Goal: Task Accomplishment & Management: Manage account settings

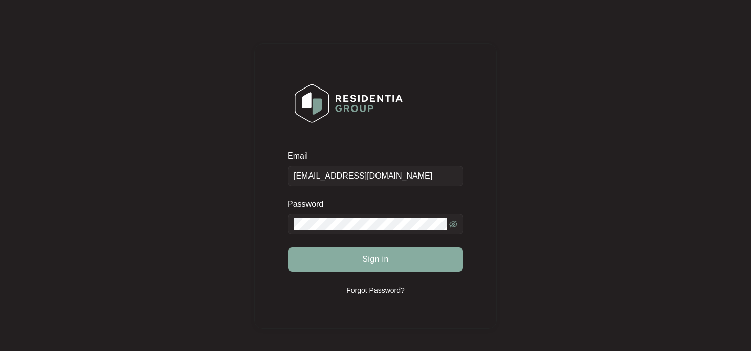
click at [380, 257] on span "Sign in" at bounding box center [375, 259] width 27 height 12
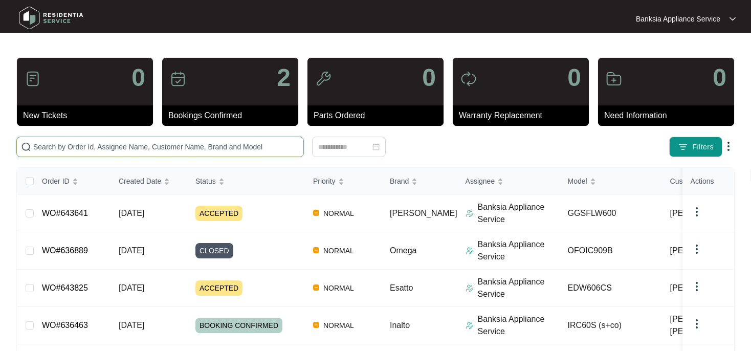
click at [52, 151] on input "text" at bounding box center [166, 146] width 266 height 11
paste input "643641"
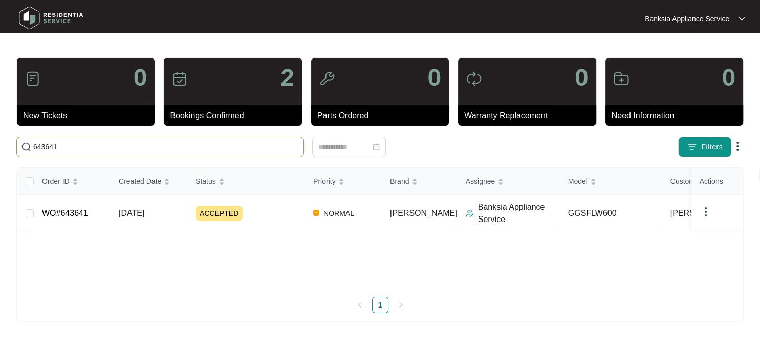
type input "643641"
click at [76, 216] on link "WO#643641" at bounding box center [65, 213] width 46 height 9
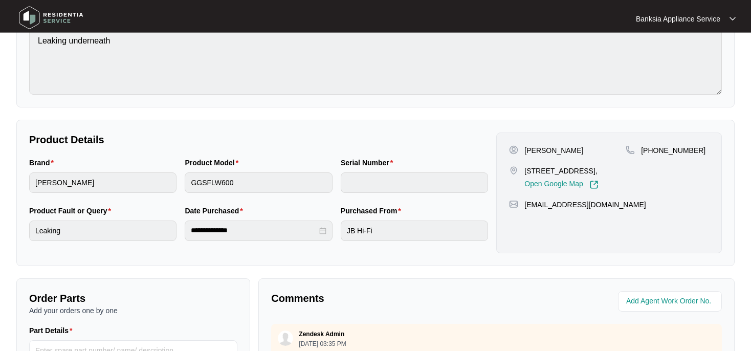
scroll to position [54, 0]
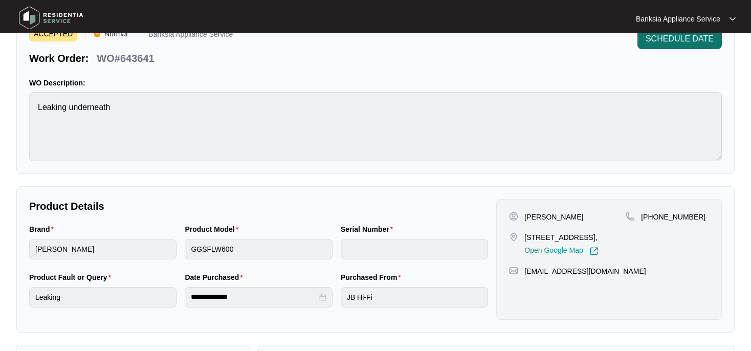
click at [668, 36] on span "SCHEDULE DATE" at bounding box center [680, 39] width 68 height 12
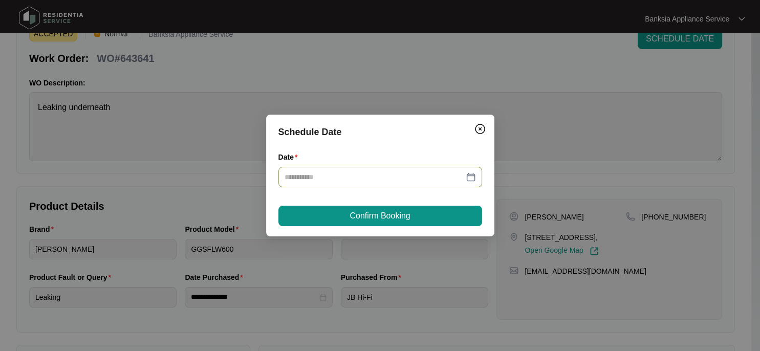
click at [474, 177] on div at bounding box center [379, 176] width 191 height 11
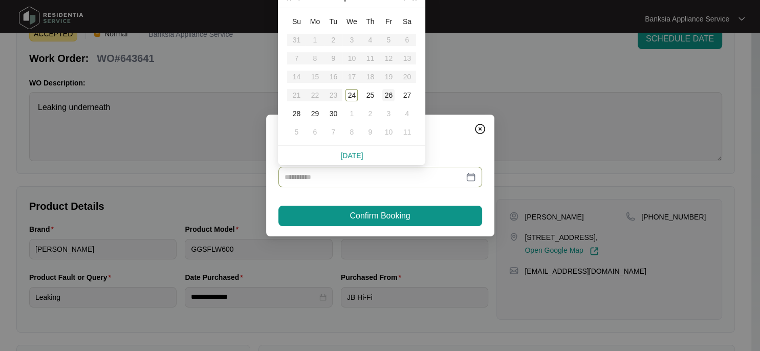
type input "**********"
click at [390, 96] on div "26" at bounding box center [388, 95] width 12 height 12
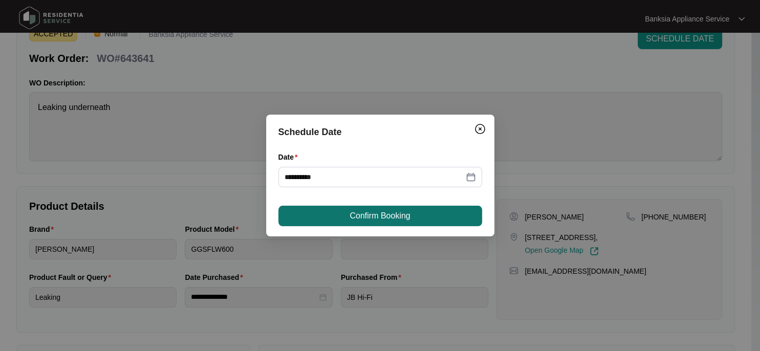
click at [402, 212] on span "Confirm Booking" at bounding box center [379, 216] width 60 height 12
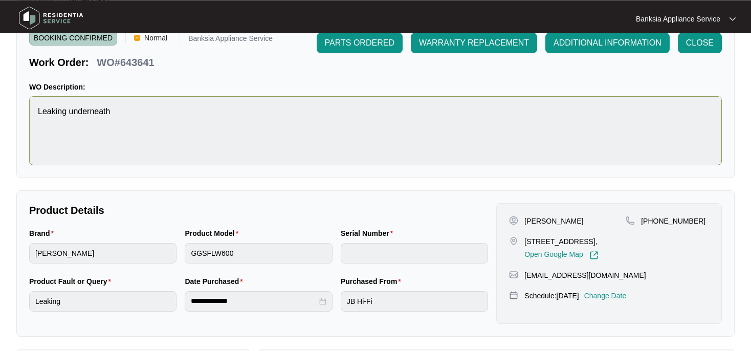
scroll to position [0, 0]
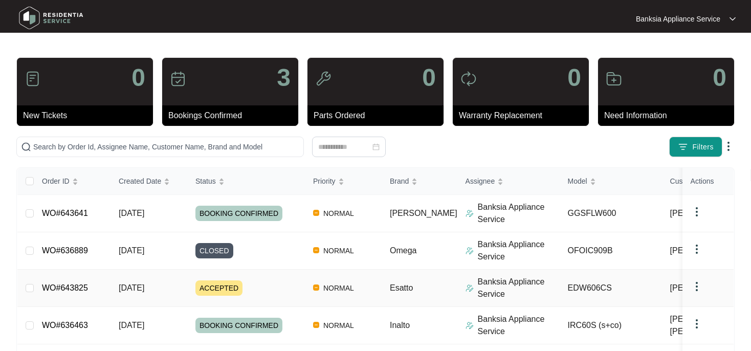
click at [212, 290] on span "ACCEPTED" at bounding box center [218, 287] width 47 height 15
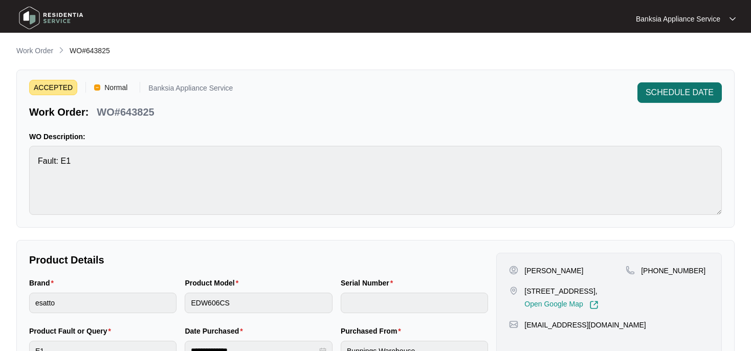
click at [658, 93] on span "SCHEDULE DATE" at bounding box center [680, 92] width 68 height 12
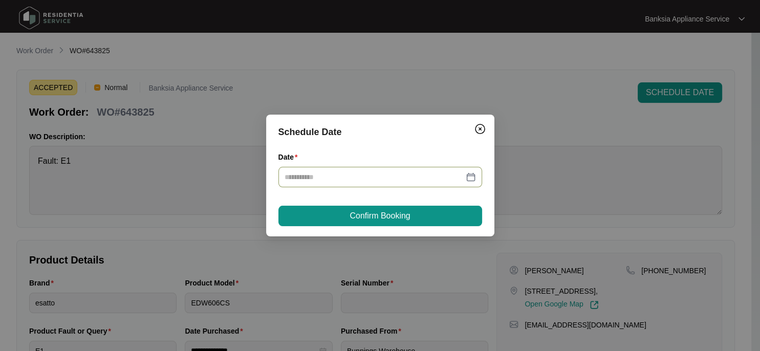
click at [470, 176] on div at bounding box center [379, 176] width 191 height 11
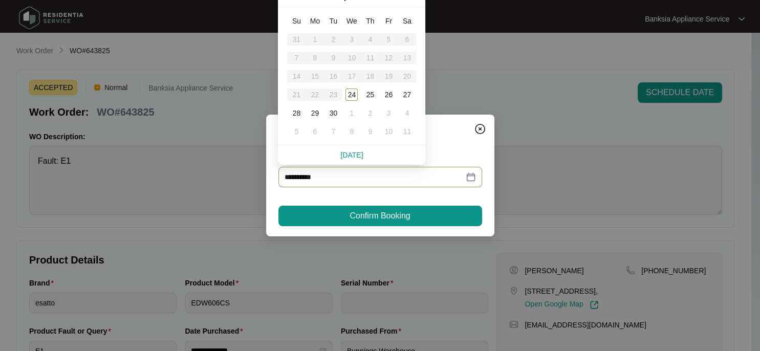
type input "**********"
click at [356, 93] on div "24" at bounding box center [351, 95] width 12 height 12
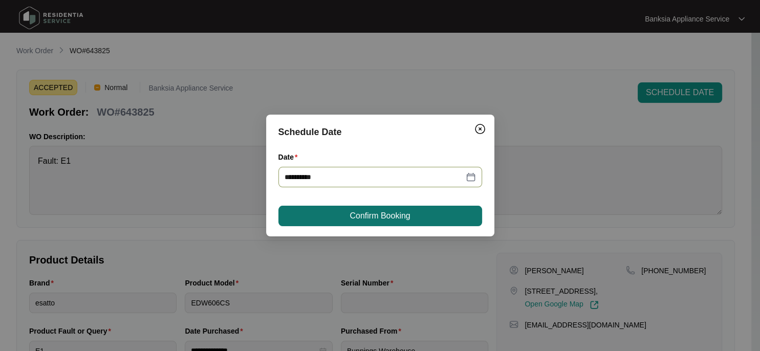
type input "**********"
click at [360, 218] on span "Confirm Booking" at bounding box center [379, 216] width 60 height 12
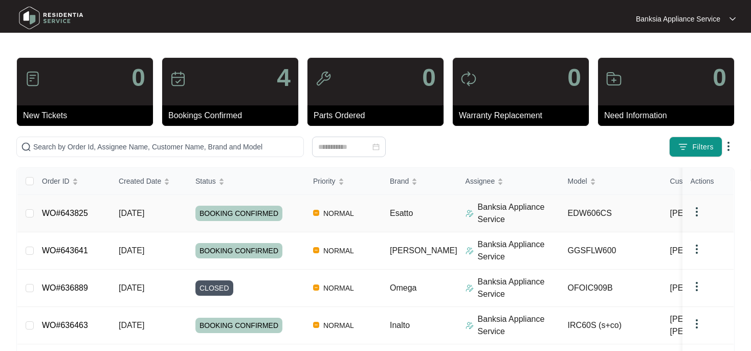
click at [55, 213] on link "WO#643825" at bounding box center [65, 213] width 46 height 9
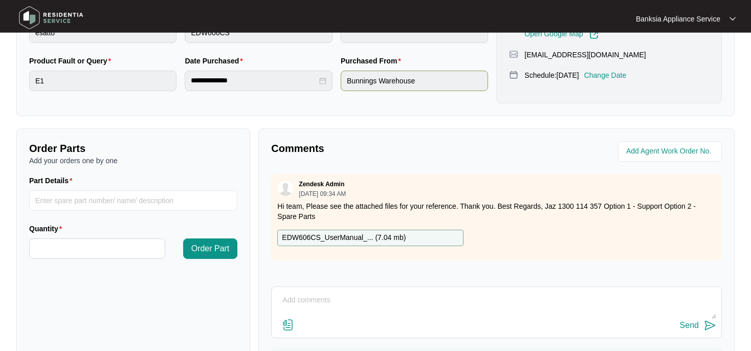
scroll to position [56, 0]
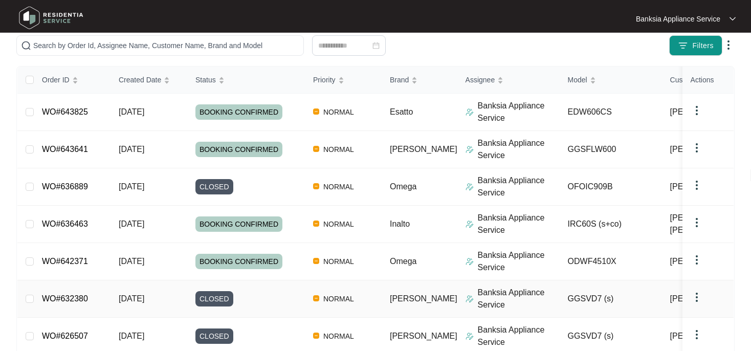
scroll to position [216, 0]
